Goal: Check status

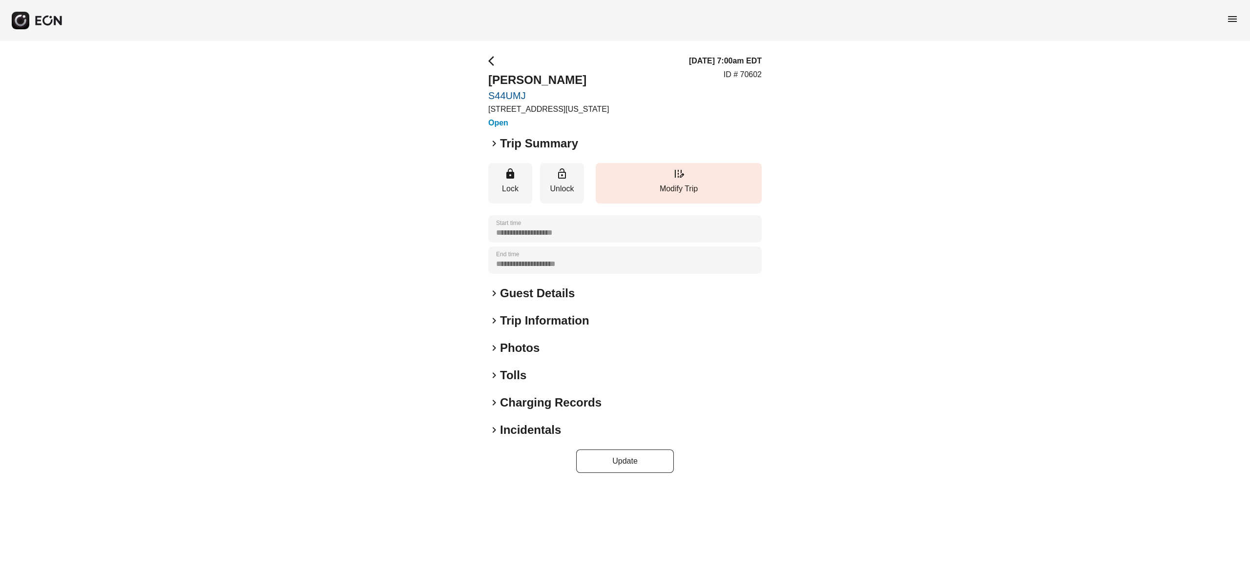
click at [903, 205] on div "**********" at bounding box center [625, 264] width 1250 height 446
click at [570, 75] on h2 "[PERSON_NAME]" at bounding box center [548, 80] width 121 height 16
copy h2 "[PERSON_NAME]"
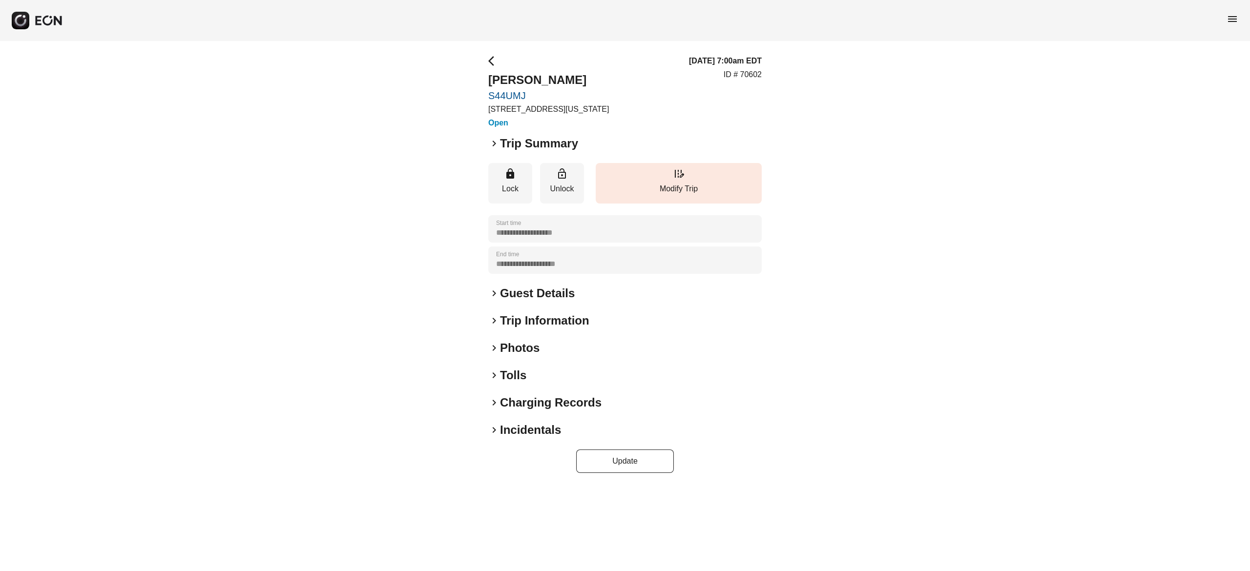
click at [550, 294] on h2 "Guest Details" at bounding box center [537, 294] width 75 height 16
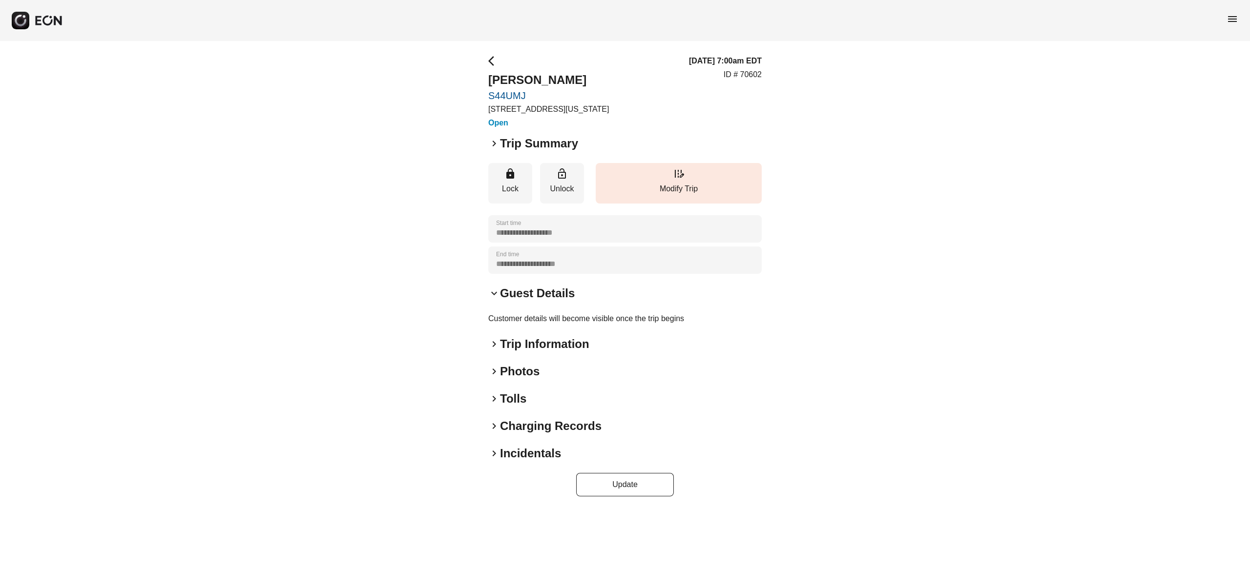
click at [751, 79] on p "ID # 70602" at bounding box center [743, 75] width 38 height 12
copy p "70602"
